Goal: Task Accomplishment & Management: Use online tool/utility

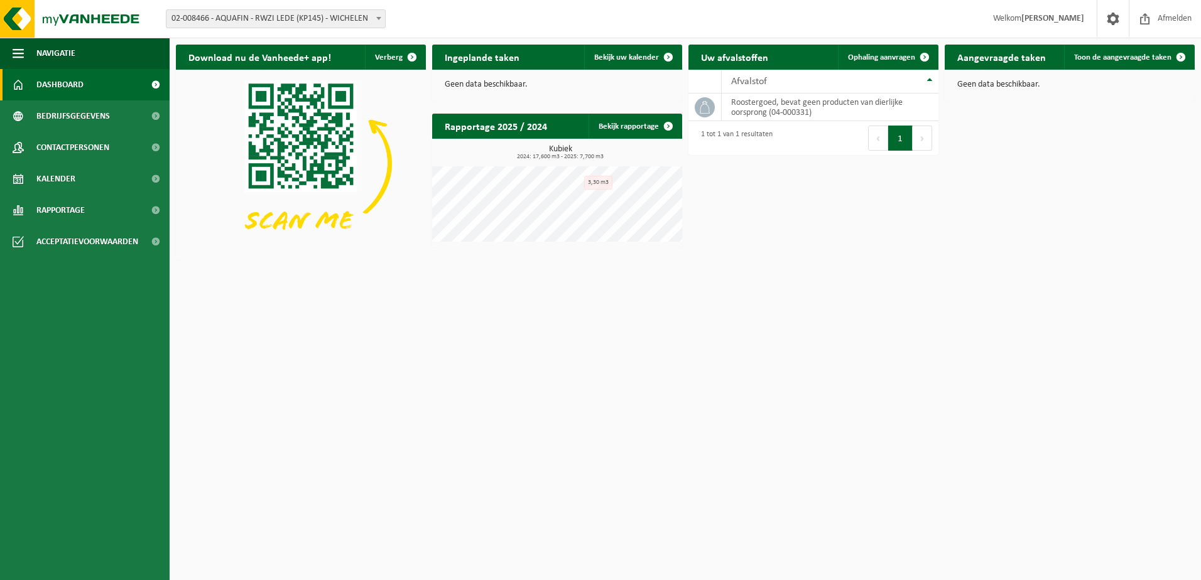
click at [380, 19] on b at bounding box center [378, 18] width 5 height 3
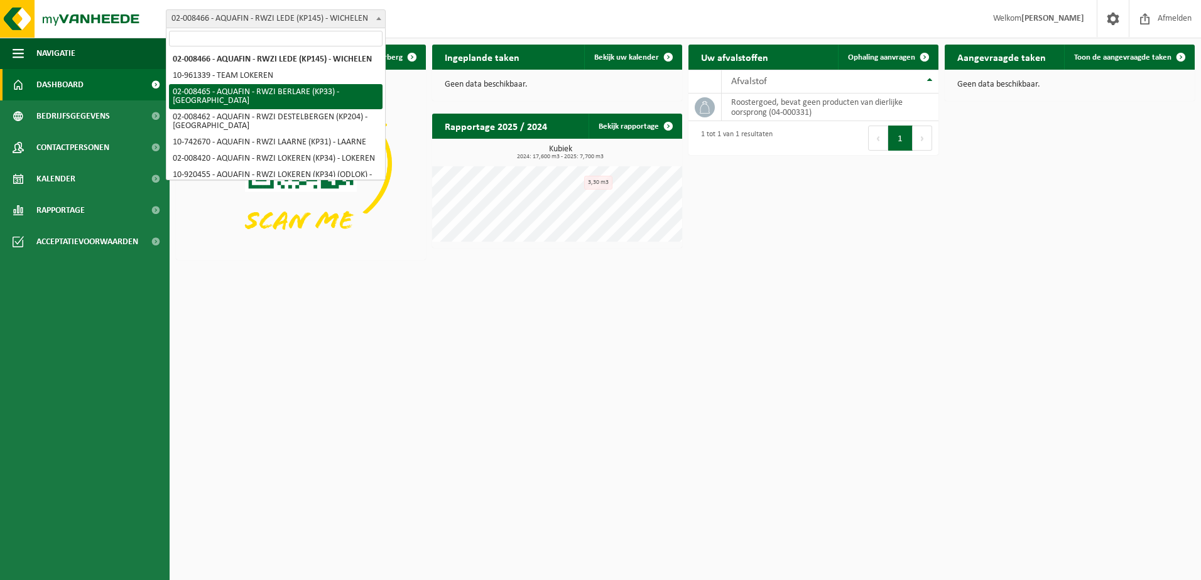
select select "1274"
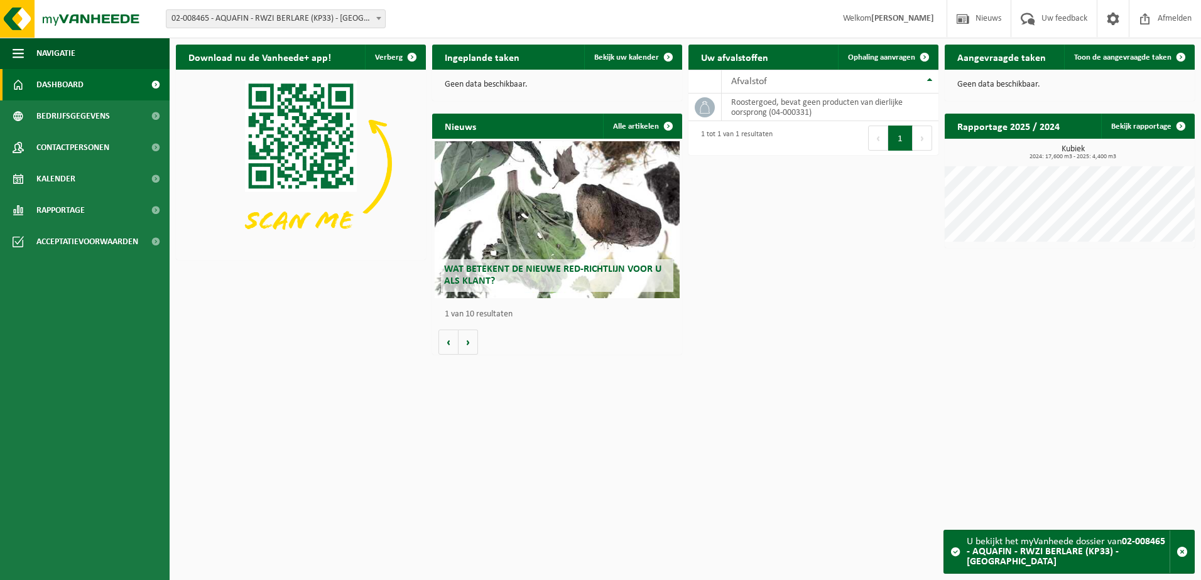
click at [921, 139] on button "Volgende" at bounding box center [922, 138] width 19 height 25
click at [928, 57] on span at bounding box center [924, 57] width 25 height 25
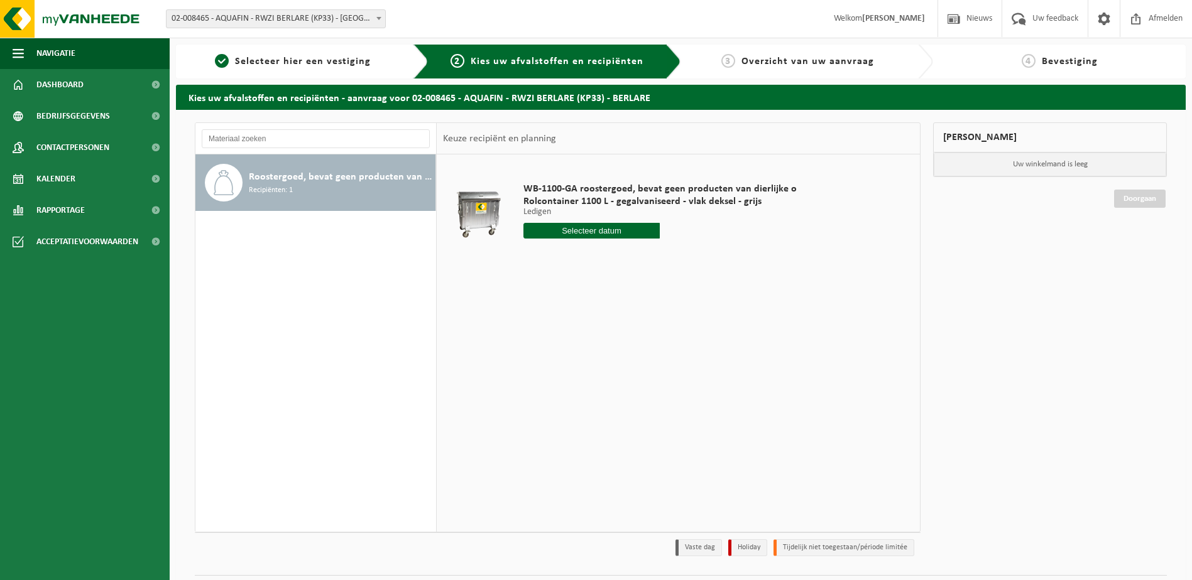
click at [615, 233] on input "text" at bounding box center [591, 231] width 137 height 16
click at [535, 318] on div "8" at bounding box center [535, 322] width 22 height 20
type input "Van 2025-09-08"
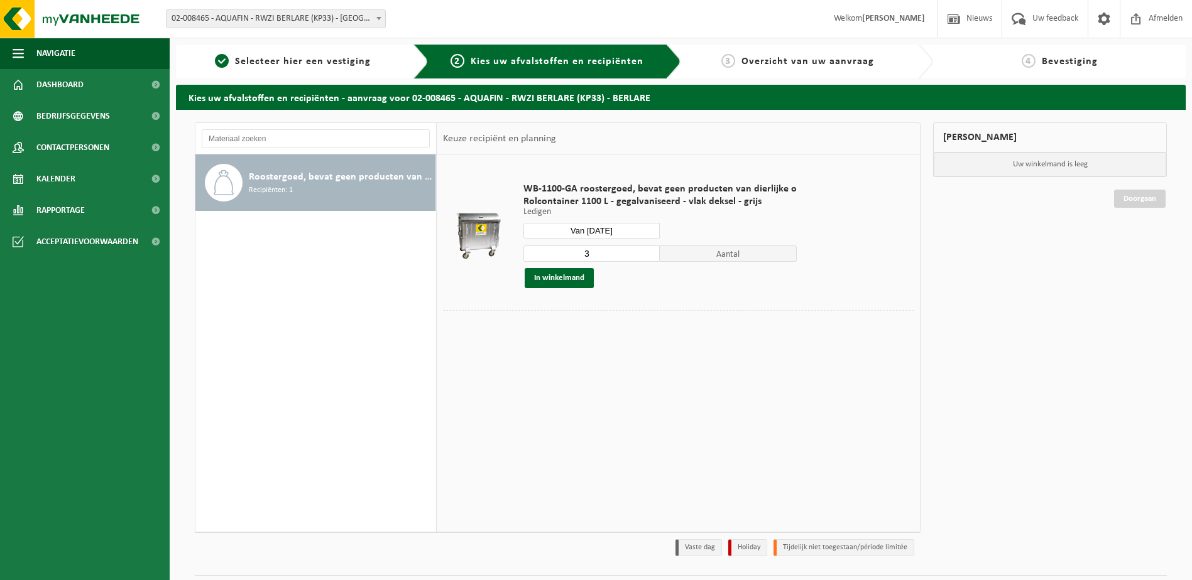
click at [609, 253] on input "3" at bounding box center [591, 254] width 137 height 16
click at [647, 259] on input "3" at bounding box center [591, 254] width 137 height 16
type input "2"
click at [645, 255] on input "2" at bounding box center [591, 254] width 137 height 16
click at [577, 280] on button "In winkelmand" at bounding box center [558, 278] width 69 height 20
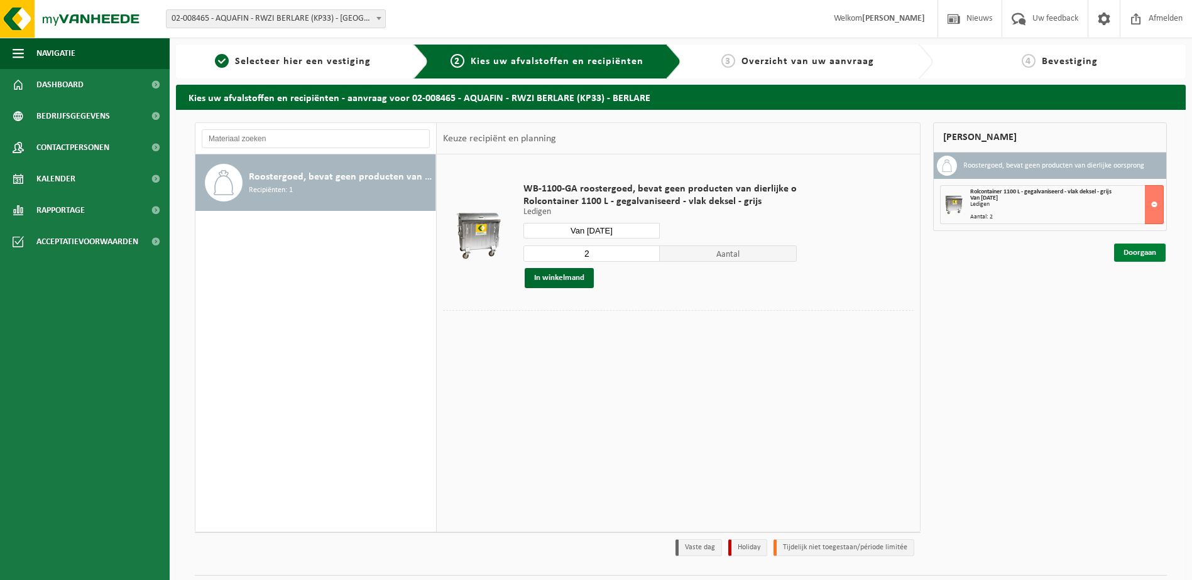
click at [1150, 254] on link "Doorgaan" at bounding box center [1140, 253] width 52 height 18
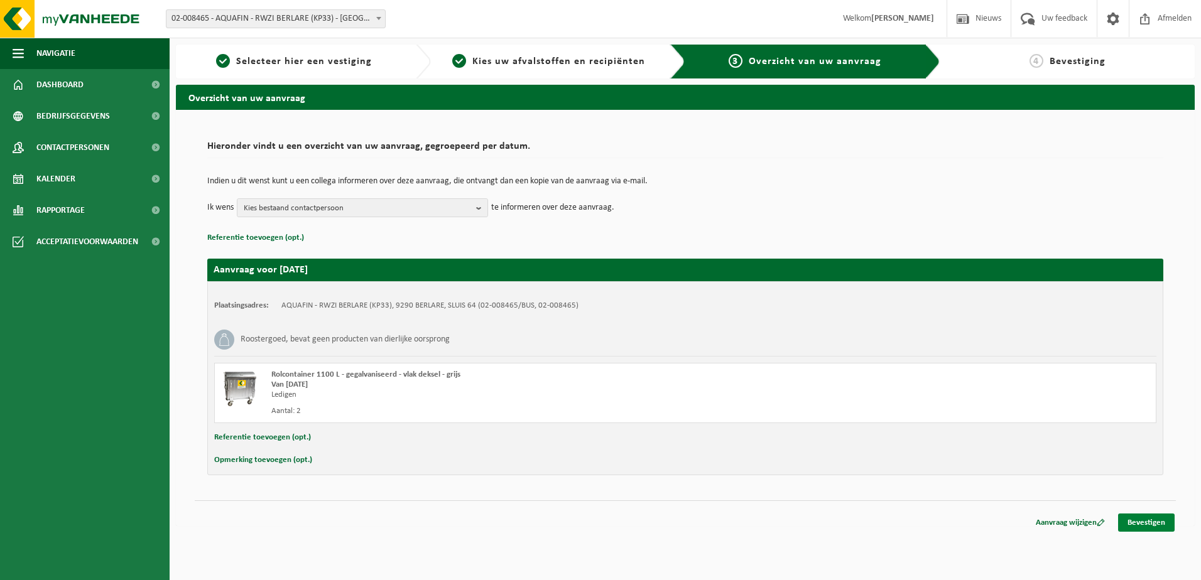
click at [1134, 524] on link "Bevestigen" at bounding box center [1146, 523] width 57 height 18
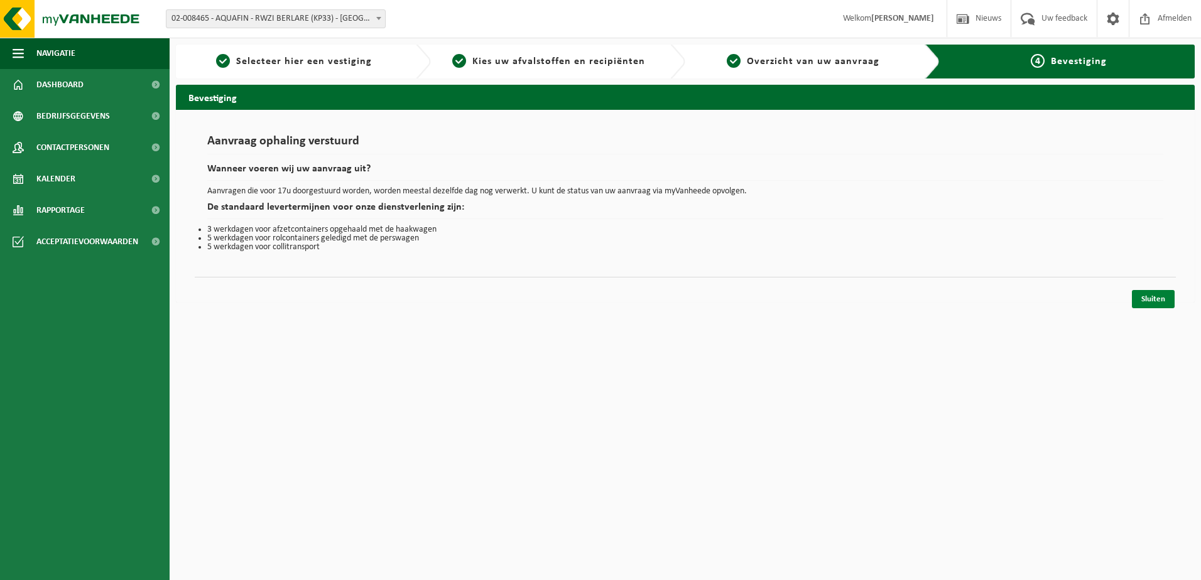
click at [1163, 296] on link "Sluiten" at bounding box center [1153, 299] width 43 height 18
